Goal: Task Accomplishment & Management: Manage account settings

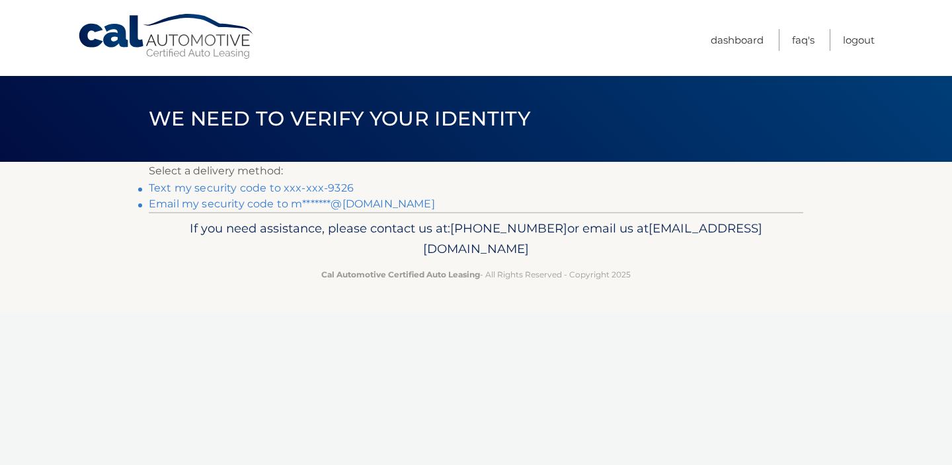
click at [305, 190] on link "Text my security code to xxx-xxx-9326" at bounding box center [251, 188] width 205 height 13
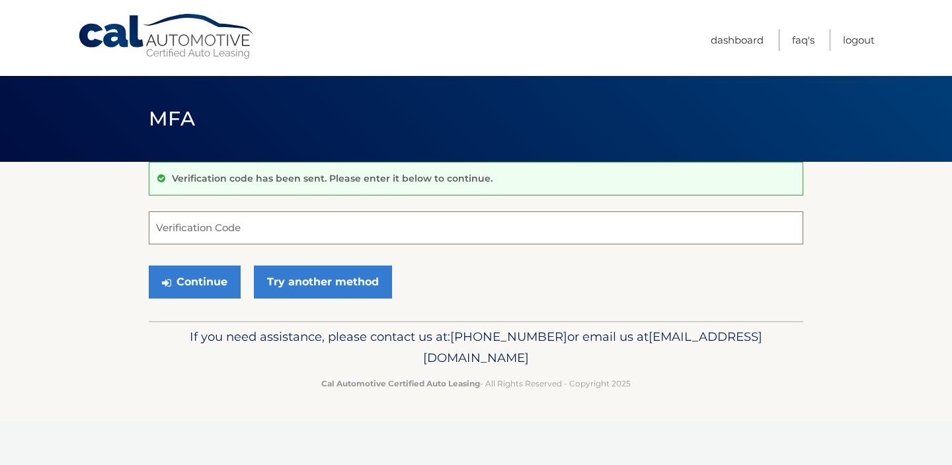
click at [233, 229] on input "Verification Code" at bounding box center [476, 228] width 654 height 33
type input "429278"
click at [220, 280] on button "Continue" at bounding box center [195, 282] width 92 height 33
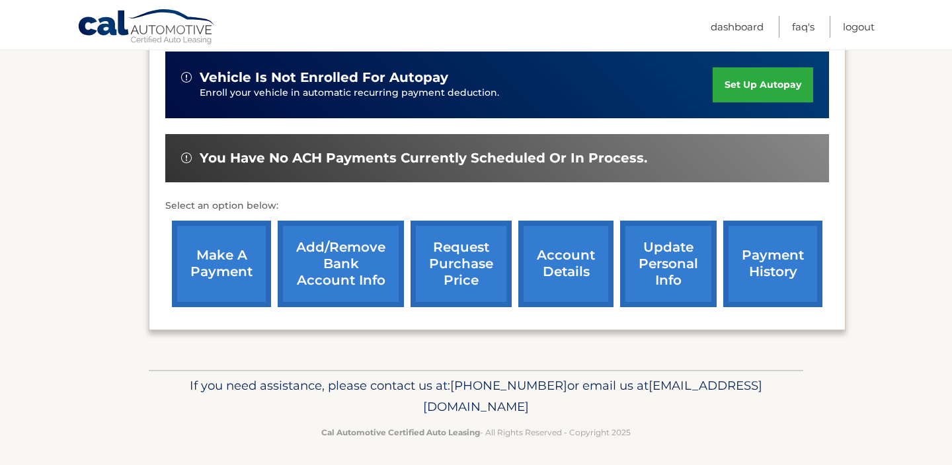
scroll to position [416, 0]
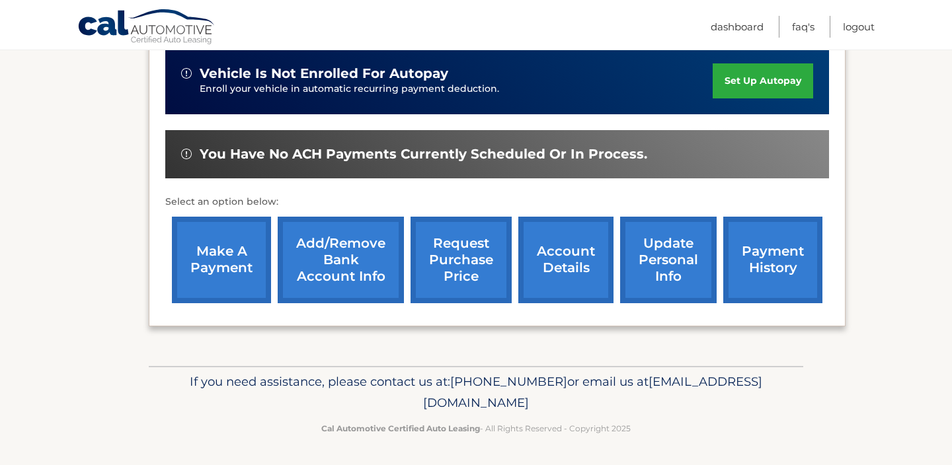
click at [563, 271] on link "account details" at bounding box center [565, 260] width 95 height 87
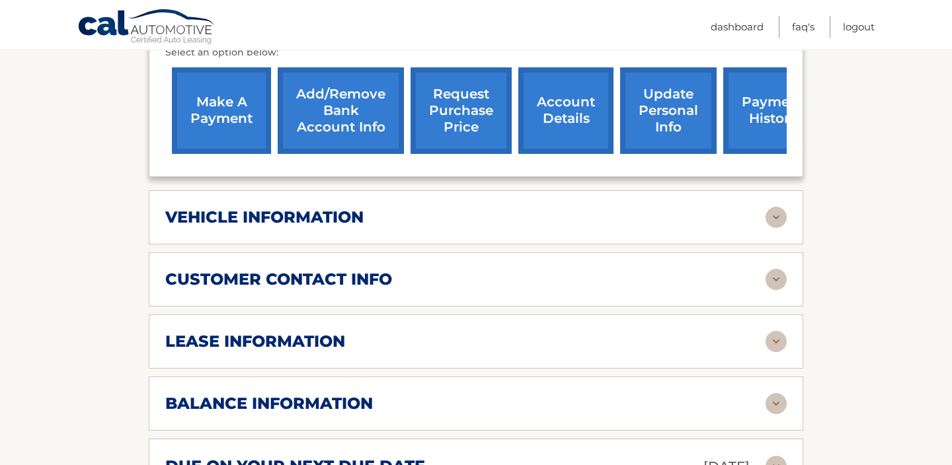
scroll to position [528, 0]
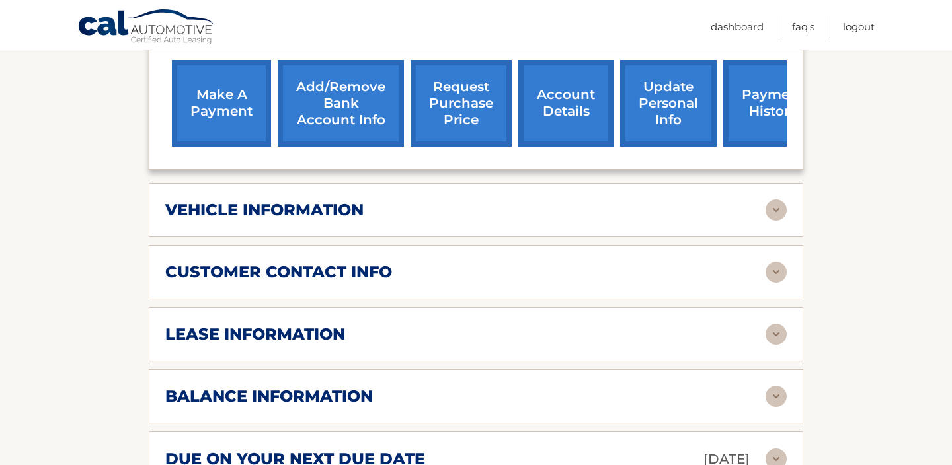
click at [510, 327] on div "lease information Contract Start Date Sep 14, 2022 Term 39 Maturity Date Dec 14…" at bounding box center [476, 334] width 654 height 54
click at [770, 324] on img at bounding box center [776, 334] width 21 height 21
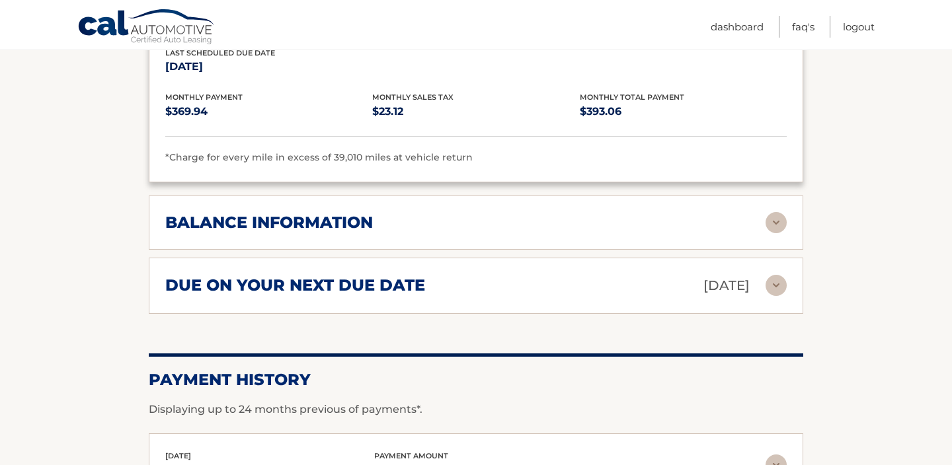
scroll to position [959, 0]
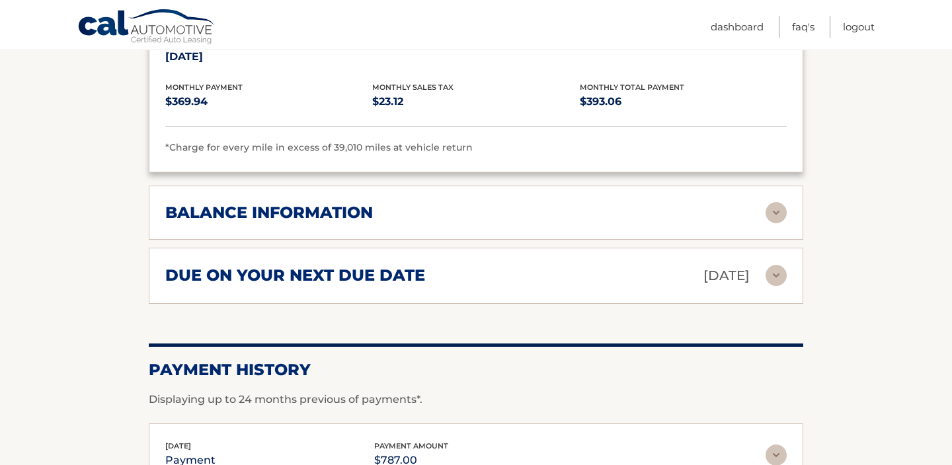
click at [613, 203] on div "balance information" at bounding box center [465, 213] width 600 height 20
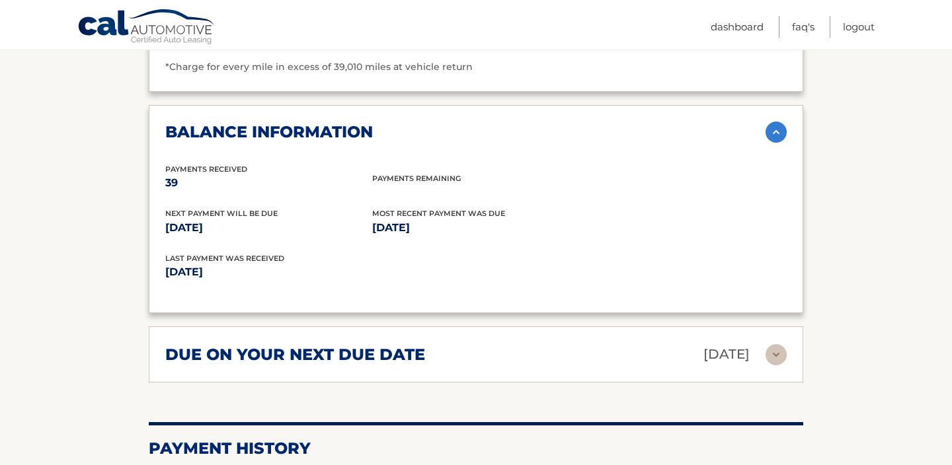
scroll to position [1041, 0]
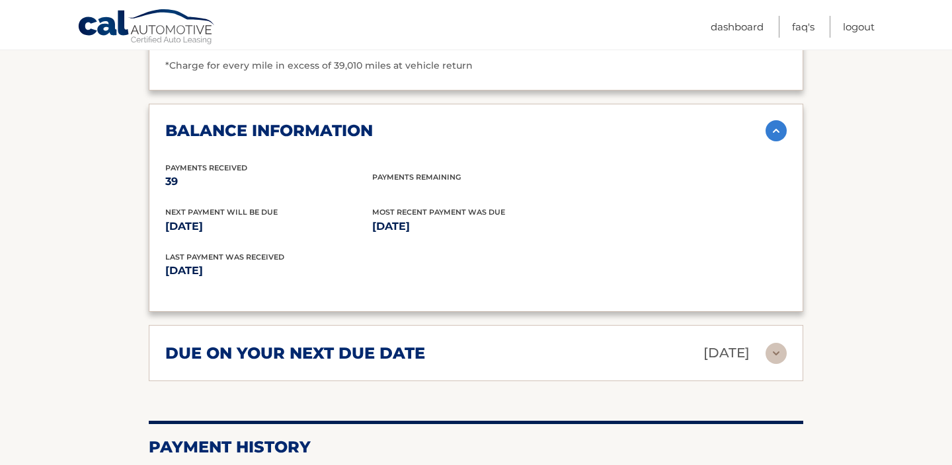
click at [475, 346] on div "due on your next due date Nov 14, 2025 Late Charges $0.00 Miscellaneous Charges…" at bounding box center [476, 353] width 654 height 56
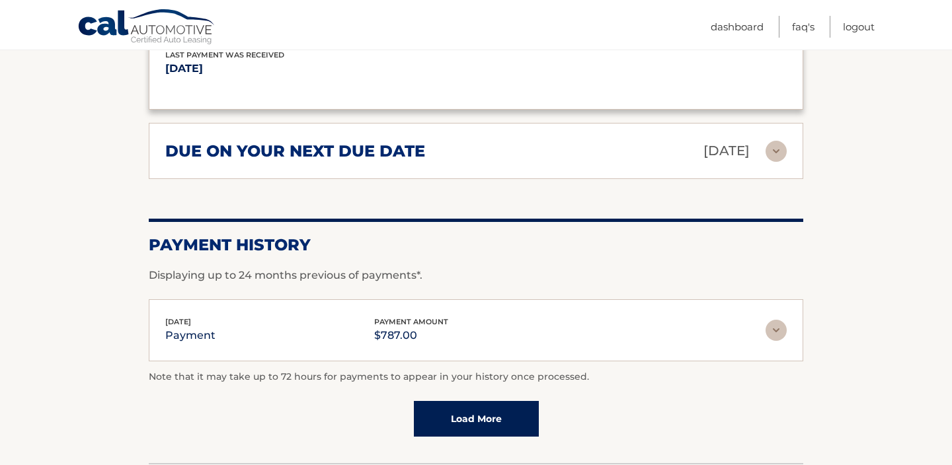
scroll to position [1257, 0]
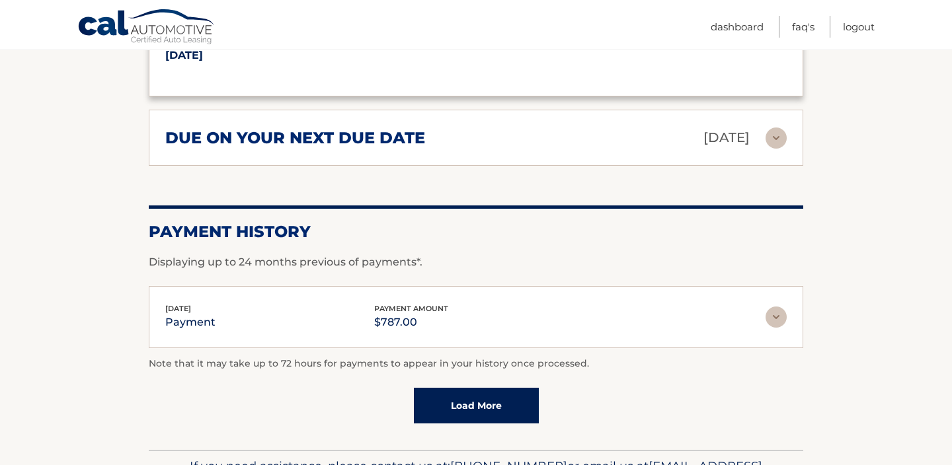
click at [770, 128] on img at bounding box center [776, 138] width 21 height 21
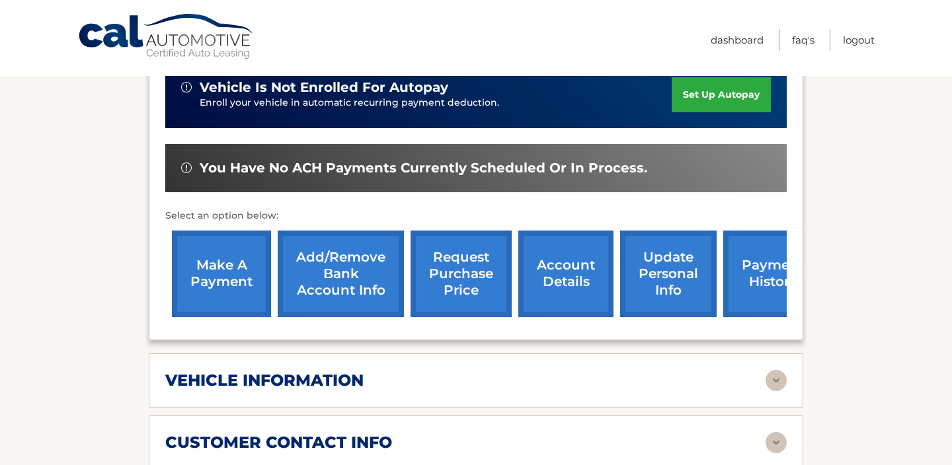
scroll to position [0, 0]
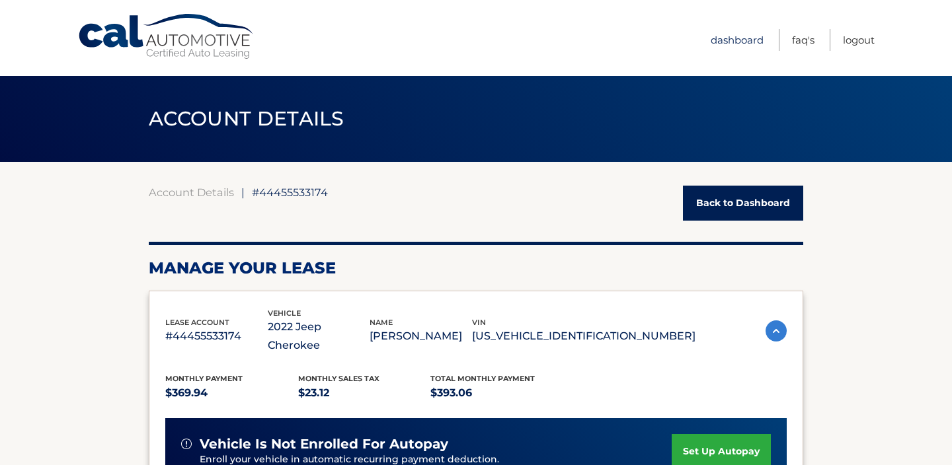
click at [741, 45] on link "Dashboard" at bounding box center [737, 40] width 53 height 22
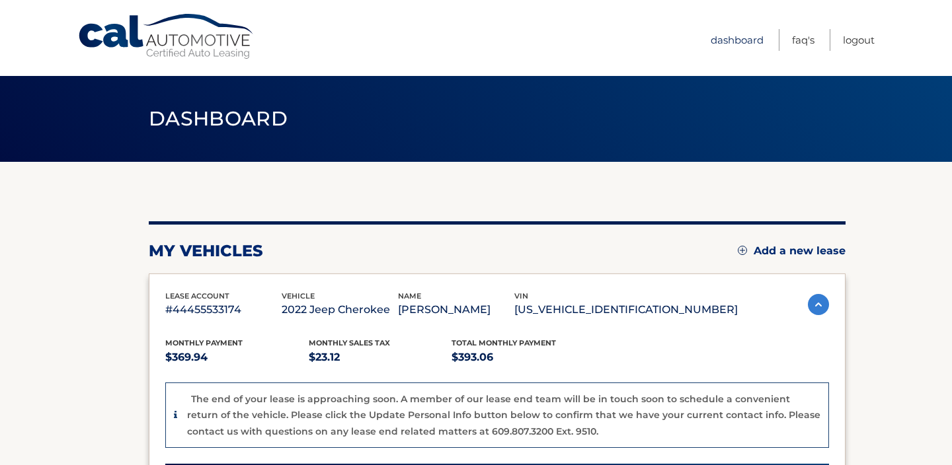
click at [750, 36] on link "Dashboard" at bounding box center [737, 40] width 53 height 22
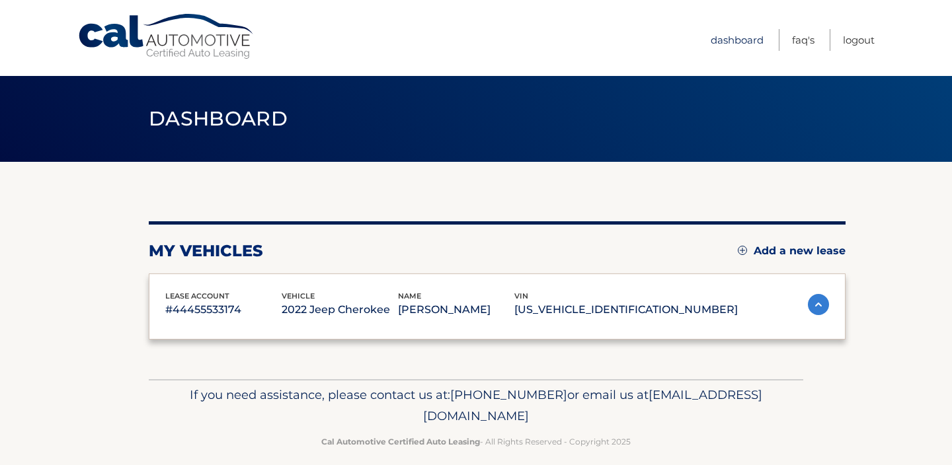
click at [741, 38] on link "Dashboard" at bounding box center [737, 40] width 53 height 22
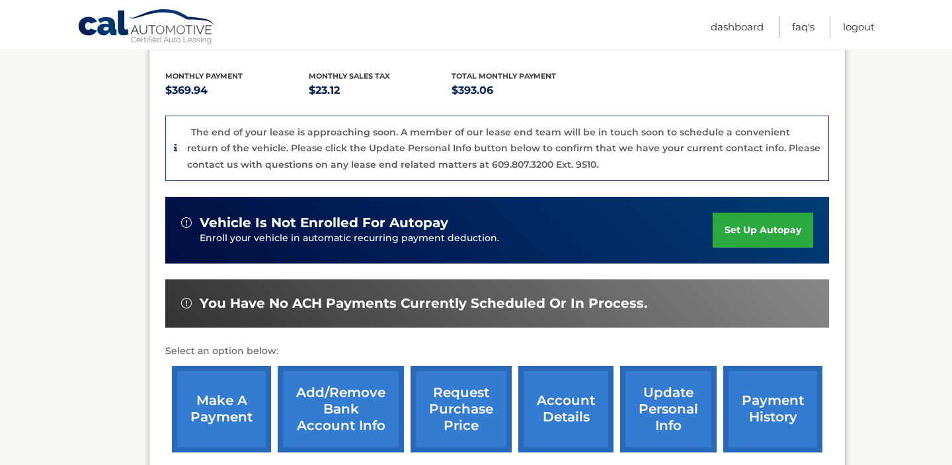
scroll to position [315, 0]
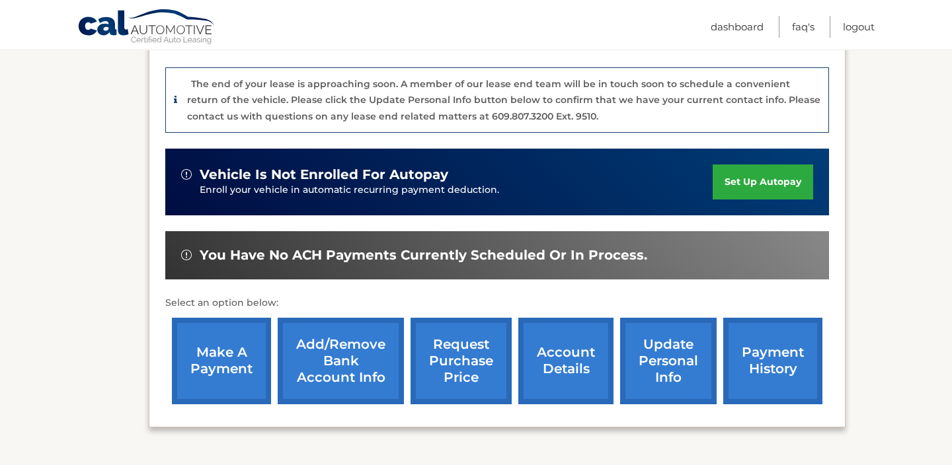
click at [664, 370] on link "update personal info" at bounding box center [668, 361] width 97 height 87
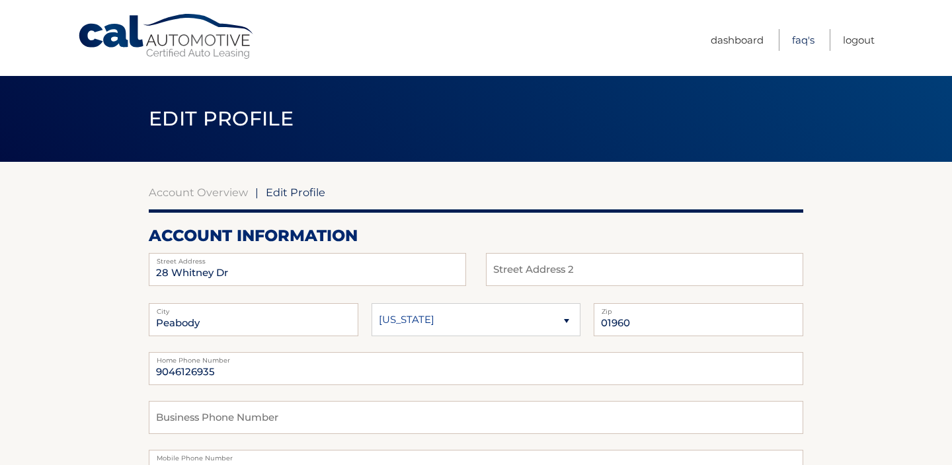
click at [803, 40] on link "FAQ's" at bounding box center [803, 40] width 22 height 22
